Goal: Find specific page/section: Find specific page/section

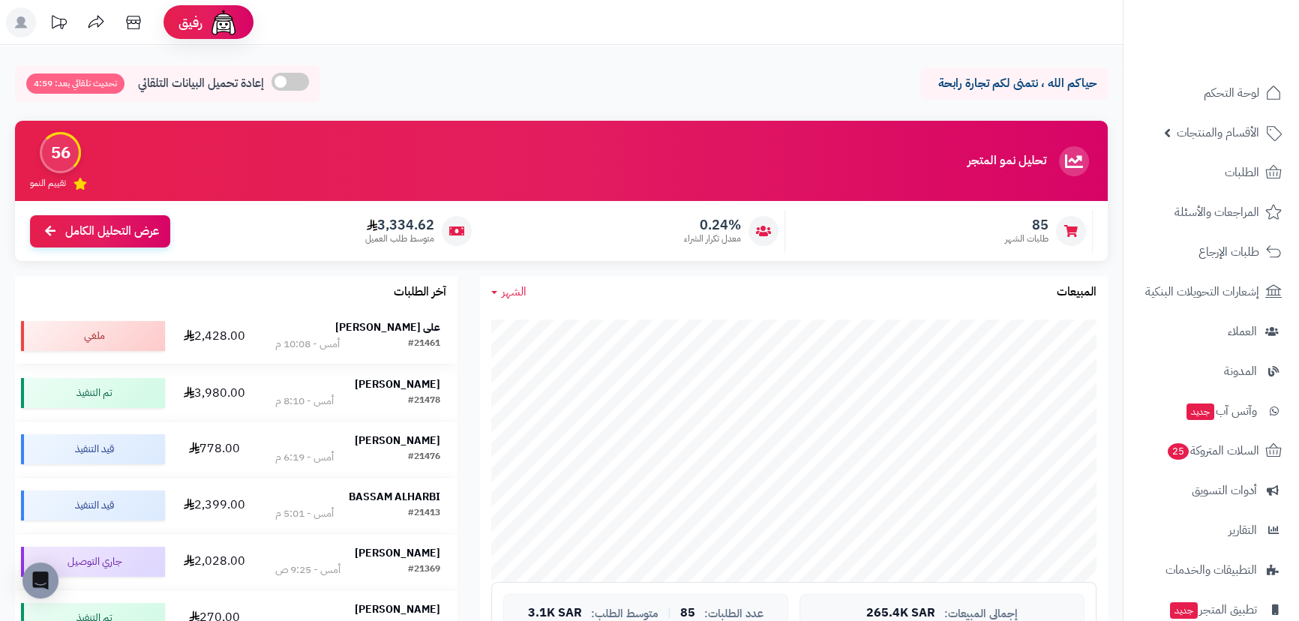
click at [422, 322] on strong "على بن محمد عيد" at bounding box center [387, 328] width 105 height 16
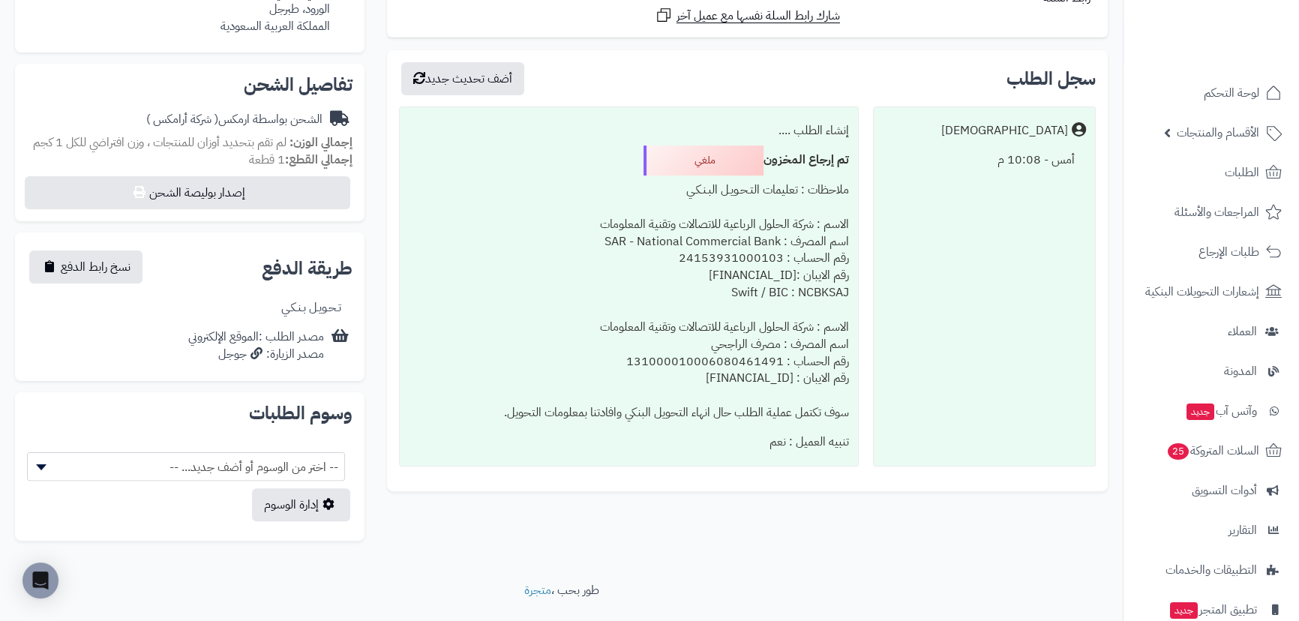
scroll to position [465, 0]
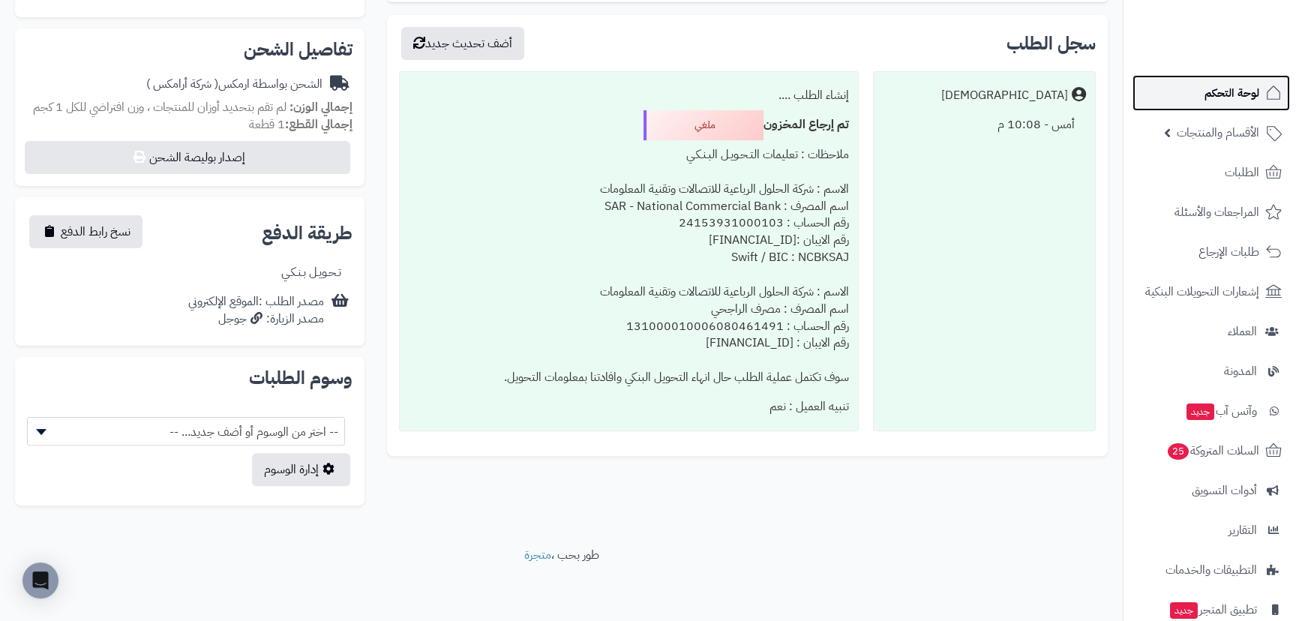
click at [1216, 90] on span "لوحة التحكم" at bounding box center [1232, 93] width 55 height 21
